Goal: Information Seeking & Learning: Learn about a topic

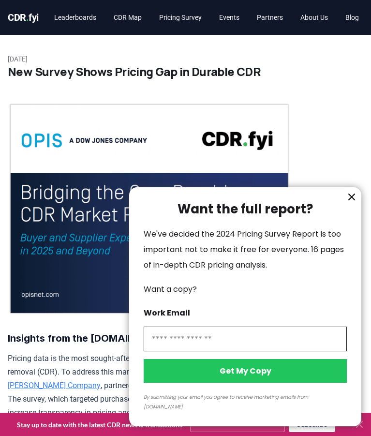
click at [354, 203] on icon "information" at bounding box center [352, 197] width 12 height 12
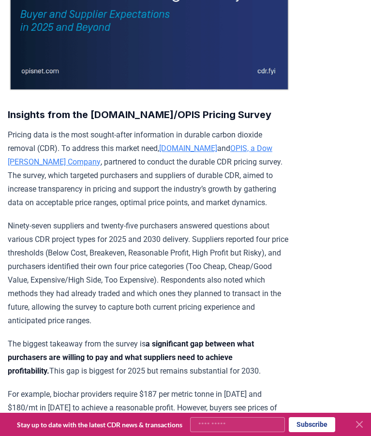
scroll to position [290, 0]
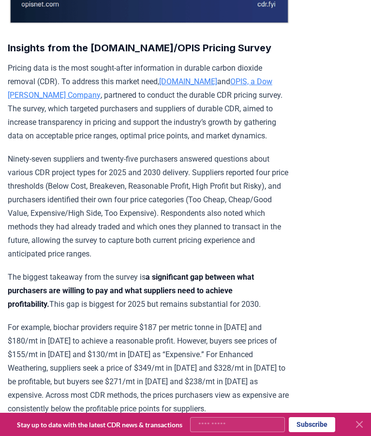
click at [363, 428] on icon at bounding box center [360, 425] width 12 height 12
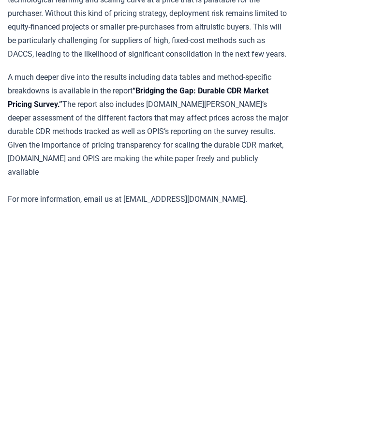
scroll to position [1694, 0]
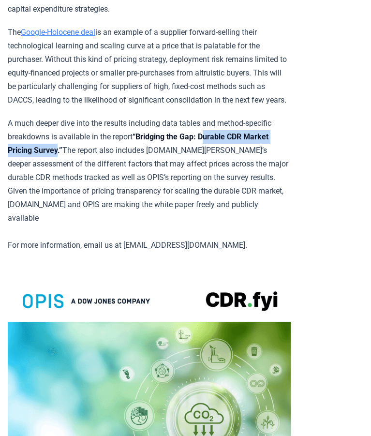
drag, startPoint x: 212, startPoint y: 175, endPoint x: 85, endPoint y: 186, distance: 127.8
click at [85, 155] on strong "“Bridging the Gap: Durable CDR Market Pricing Survey.”" at bounding box center [138, 143] width 261 height 23
drag, startPoint x: 85, startPoint y: 186, endPoint x: 13, endPoint y: 121, distance: 96.3
click at [13, 107] on p "The Google-Holocene deal is an example of a supplier forward-selling their tech…" at bounding box center [149, 66] width 283 height 81
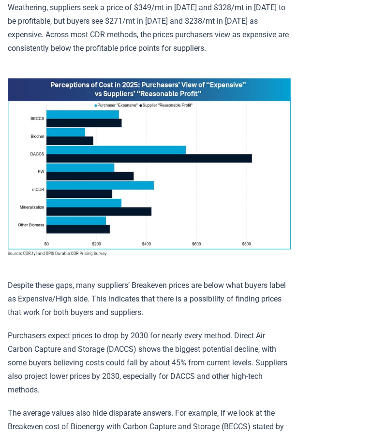
scroll to position [629, 0]
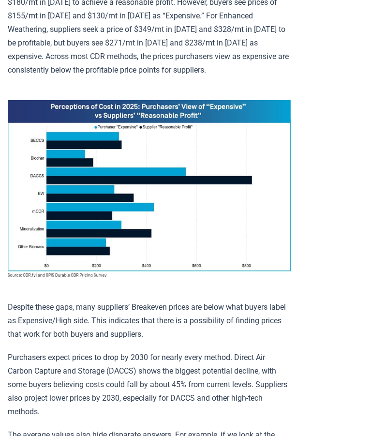
click at [145, 261] on img at bounding box center [149, 189] width 283 height 178
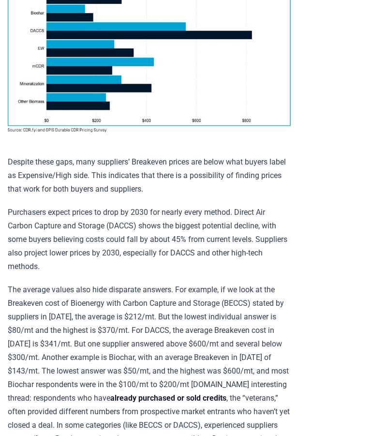
scroll to position [726, 0]
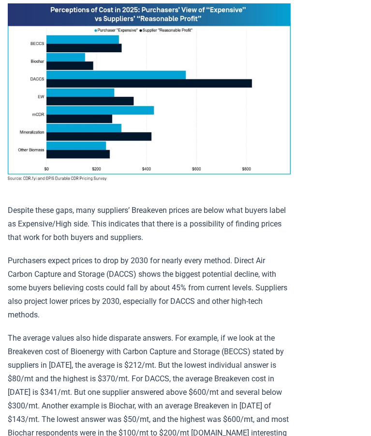
click at [177, 216] on p "Despite these gaps, many suppliers’ Breakeven prices are below what buyers labe…" at bounding box center [149, 224] width 283 height 41
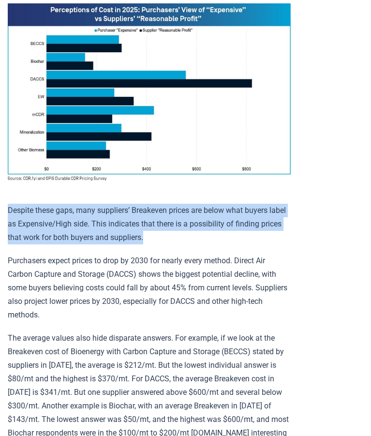
drag, startPoint x: 170, startPoint y: 234, endPoint x: 8, endPoint y: 211, distance: 163.8
click at [8, 211] on p "Despite these gaps, many suppliers’ Breakeven prices are below what buyers labe…" at bounding box center [149, 224] width 283 height 41
copy p "Despite these gaps, many suppliers’ Breakeven prices are below what buyers labe…"
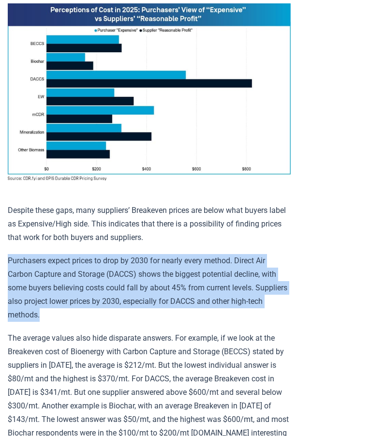
drag, startPoint x: 8, startPoint y: 257, endPoint x: 288, endPoint y: 306, distance: 284.7
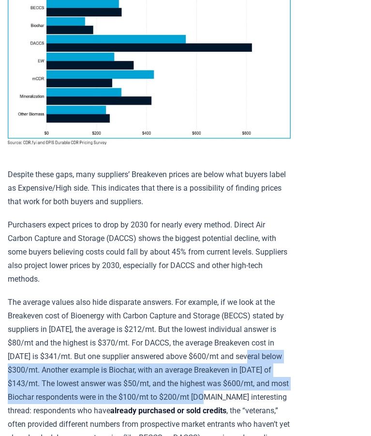
scroll to position [823, 0]
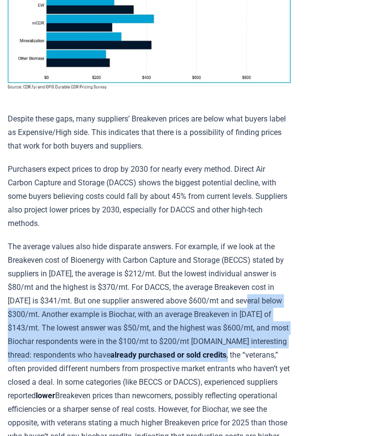
click at [312, 364] on article "[DATE] New Survey Shows Pricing Gap in Durable CDR Insights from the [DOMAIN_NA…" at bounding box center [185, 380] width 371 height 2327
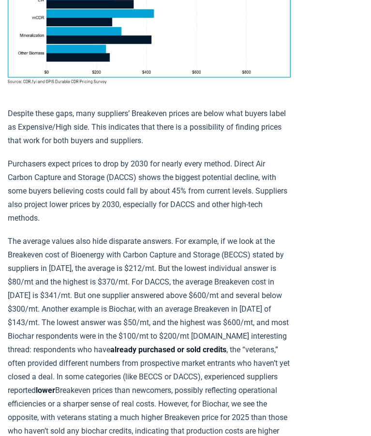
drag, startPoint x: 312, startPoint y: 364, endPoint x: 295, endPoint y: 232, distance: 133.2
click at [295, 232] on article "[DATE] New Survey Shows Pricing Gap in Durable CDR Insights from the [DOMAIN_NA…" at bounding box center [185, 375] width 371 height 2327
